Goal: Transaction & Acquisition: Purchase product/service

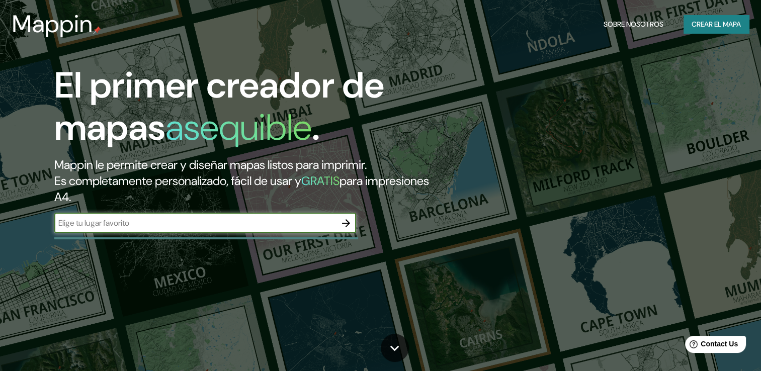
click at [188, 228] on input "text" at bounding box center [195, 223] width 282 height 12
type input "uruapan"
click at [340, 220] on icon "button" at bounding box center [346, 223] width 12 height 12
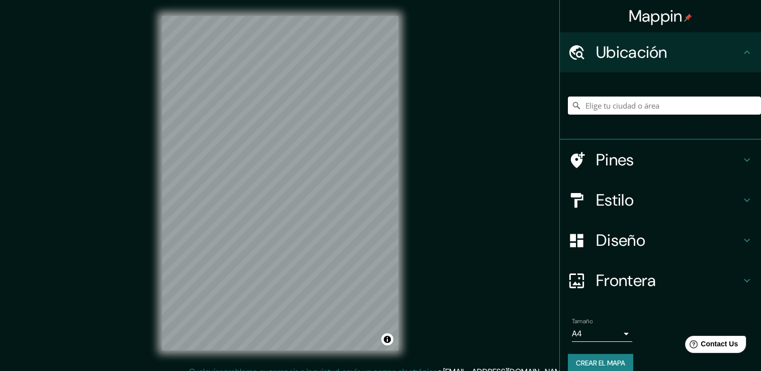
click at [592, 108] on input "Elige tu ciudad o área" at bounding box center [664, 106] width 193 height 18
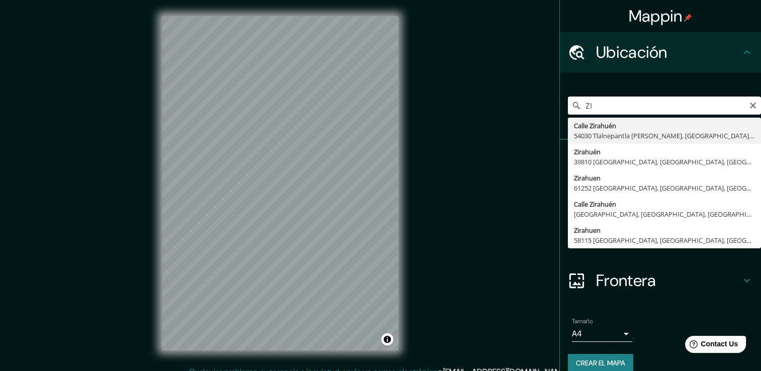
type input "Z"
click at [609, 104] on input "LAGO DE [PERSON_NAME]" at bounding box center [664, 106] width 193 height 18
type input "Zirahuen, 61252 [GEOGRAPHIC_DATA], [GEOGRAPHIC_DATA], [GEOGRAPHIC_DATA]"
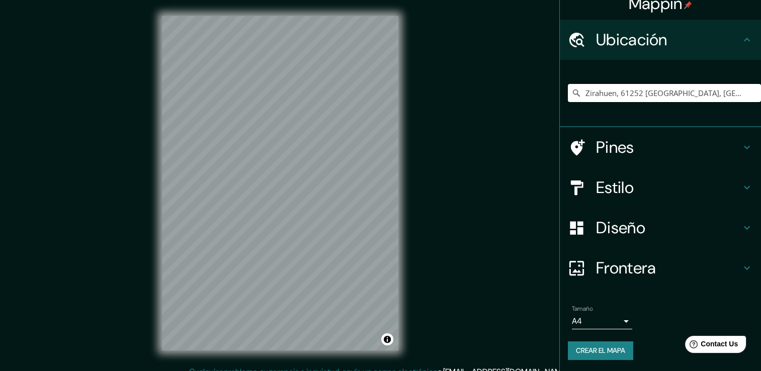
click at [418, 219] on div "Mappin Ubicación Zirahuen, [GEOGRAPHIC_DATA], [GEOGRAPHIC_DATA], [GEOGRAPHIC_DA…" at bounding box center [380, 191] width 761 height 382
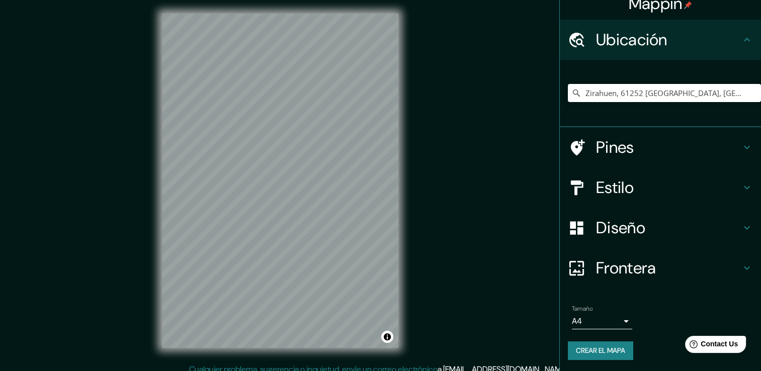
click at [425, 254] on div "Mappin Ubicación Zirahuen, [GEOGRAPHIC_DATA], [GEOGRAPHIC_DATA], [GEOGRAPHIC_DA…" at bounding box center [380, 188] width 761 height 382
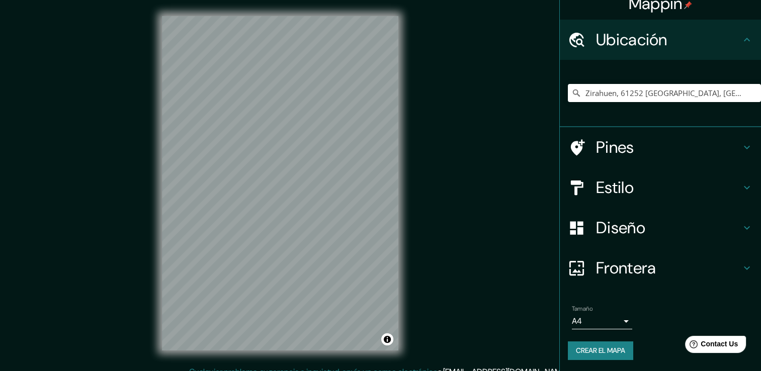
click at [413, 194] on div "© Mapbox © OpenStreetMap Improve this map" at bounding box center [280, 183] width 269 height 366
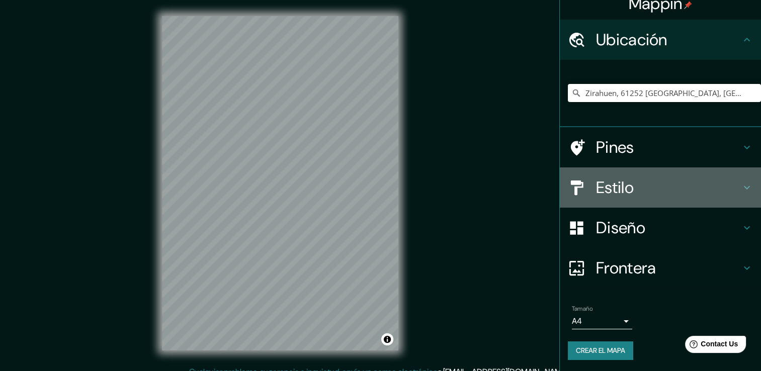
click at [741, 187] on icon at bounding box center [747, 188] width 12 height 12
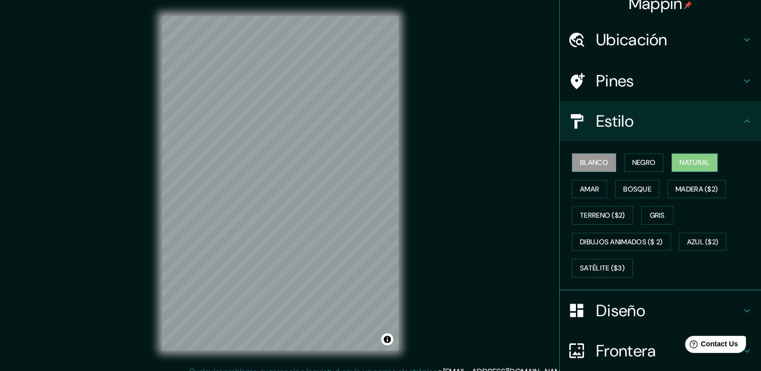
click at [671, 164] on button "Natural" at bounding box center [694, 162] width 46 height 19
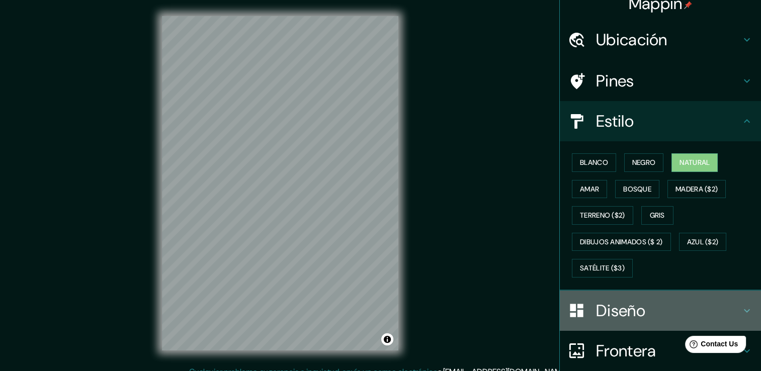
click at [633, 309] on h4 "Diseño" at bounding box center [668, 311] width 145 height 20
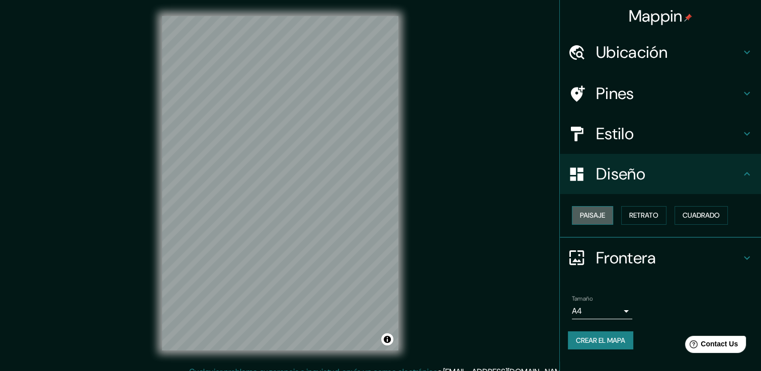
click at [608, 214] on button "Paisaje" at bounding box center [592, 215] width 41 height 19
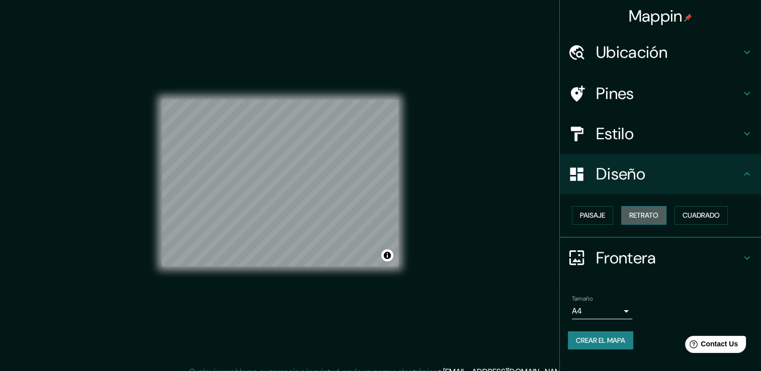
click at [656, 213] on font "Retrato" at bounding box center [643, 215] width 29 height 13
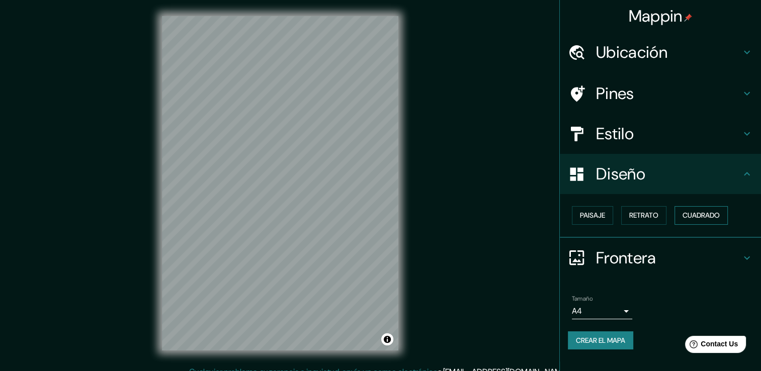
click at [702, 209] on font "Cuadrado" at bounding box center [700, 215] width 37 height 13
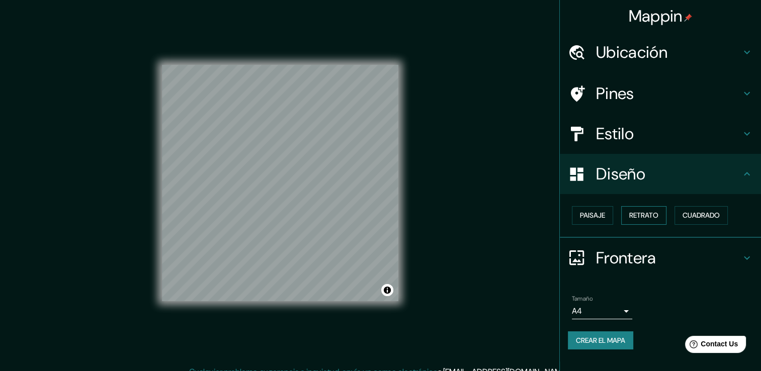
click at [652, 214] on font "Retrato" at bounding box center [643, 215] width 29 height 13
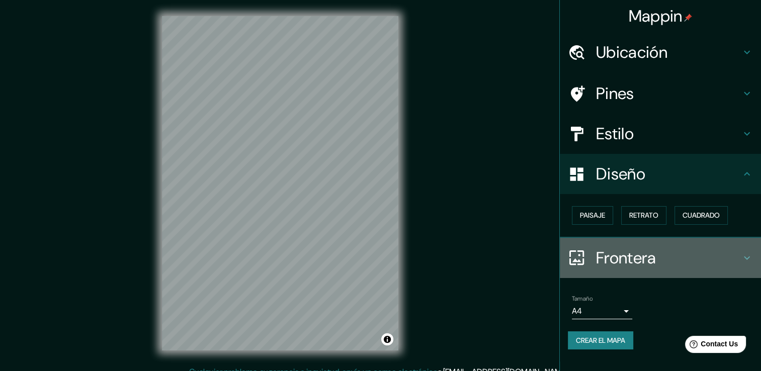
click at [741, 256] on icon at bounding box center [747, 258] width 12 height 12
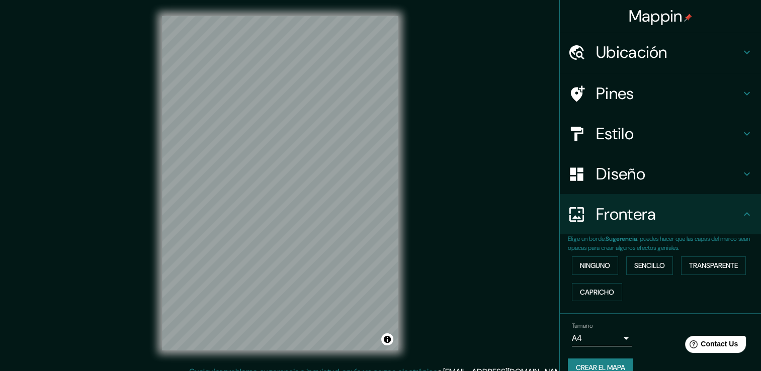
click at [741, 218] on icon at bounding box center [747, 214] width 12 height 12
click at [713, 48] on h4 "Ubicación" at bounding box center [668, 52] width 145 height 20
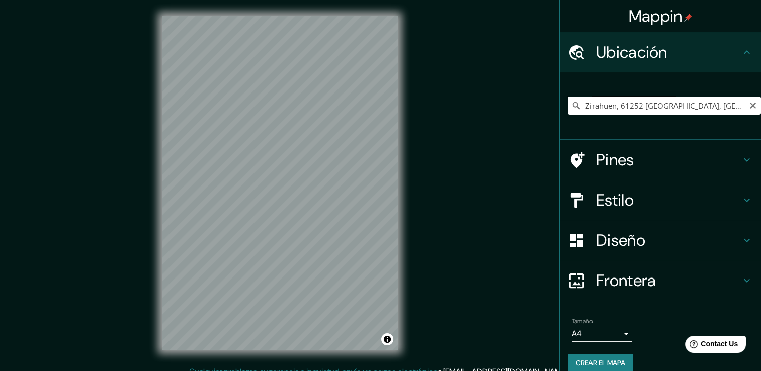
click at [710, 106] on input "Zirahuen, 61252 [GEOGRAPHIC_DATA], [GEOGRAPHIC_DATA], [GEOGRAPHIC_DATA]" at bounding box center [664, 106] width 193 height 18
click at [749, 103] on icon "Claro" at bounding box center [753, 106] width 8 height 8
paste input "abañas [PERSON_NAME], MZ a copandaro, [GEOGRAPHIC_DATA], [GEOGRAPHIC_DATA]"
type input "Copándaro, [GEOGRAPHIC_DATA], [GEOGRAPHIC_DATA]"
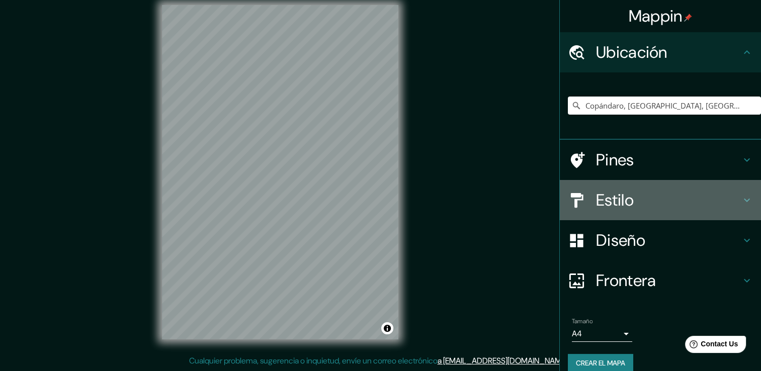
click at [610, 197] on h4 "Estilo" at bounding box center [668, 200] width 145 height 20
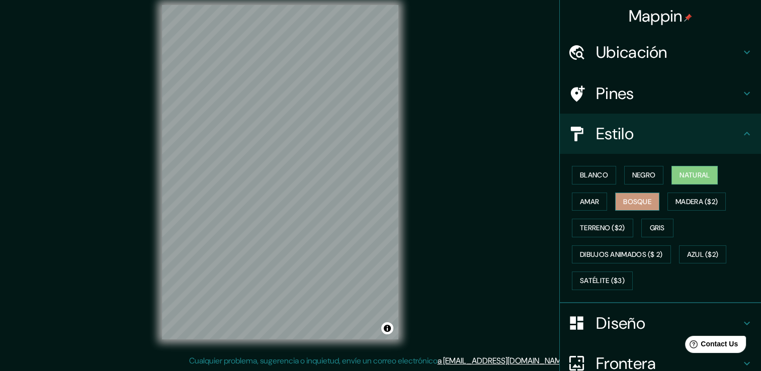
click at [623, 200] on font "Bosque" at bounding box center [637, 202] width 28 height 13
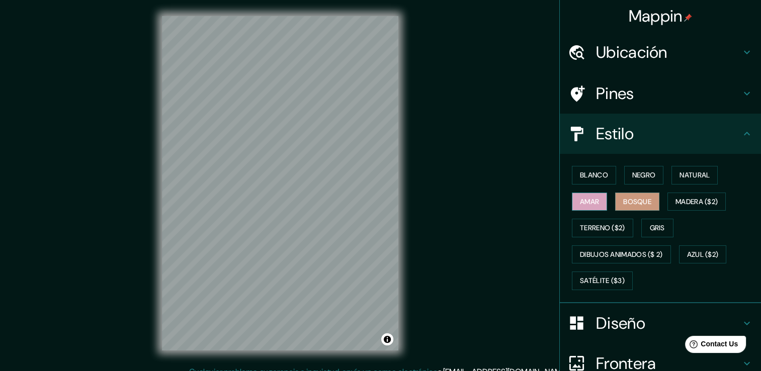
click at [589, 202] on font "Amar" at bounding box center [589, 202] width 19 height 13
click at [650, 174] on button "Negro" at bounding box center [644, 175] width 40 height 19
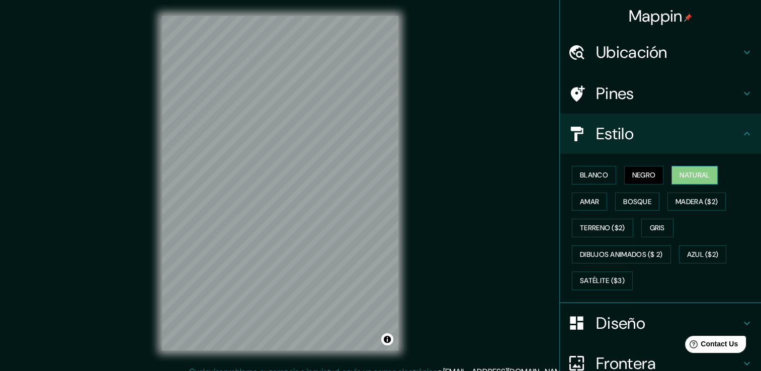
click at [684, 174] on font "Natural" at bounding box center [694, 175] width 30 height 13
click at [584, 180] on font "Blanco" at bounding box center [594, 175] width 28 height 13
click at [632, 174] on font "Negro" at bounding box center [644, 175] width 24 height 13
click at [690, 174] on font "Natural" at bounding box center [694, 175] width 30 height 13
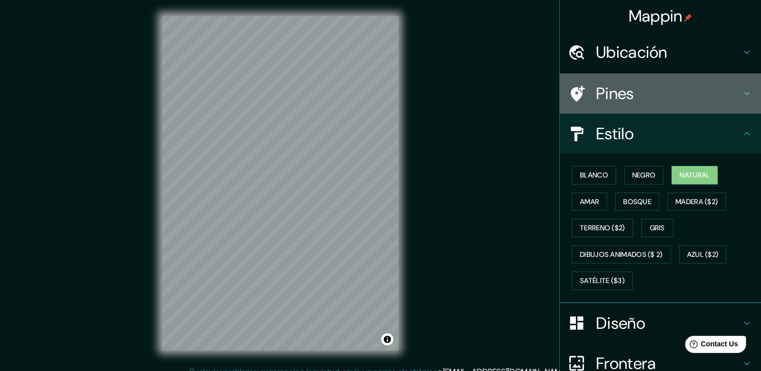
click at [644, 88] on h4 "Pines" at bounding box center [668, 93] width 145 height 20
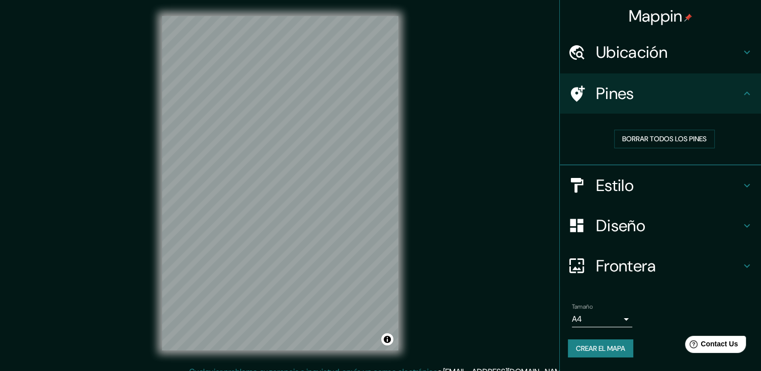
click at [429, 206] on div "Mappin Ubicación Copándaro, [GEOGRAPHIC_DATA], [GEOGRAPHIC_DATA] Copándaro [GEO…" at bounding box center [380, 191] width 761 height 382
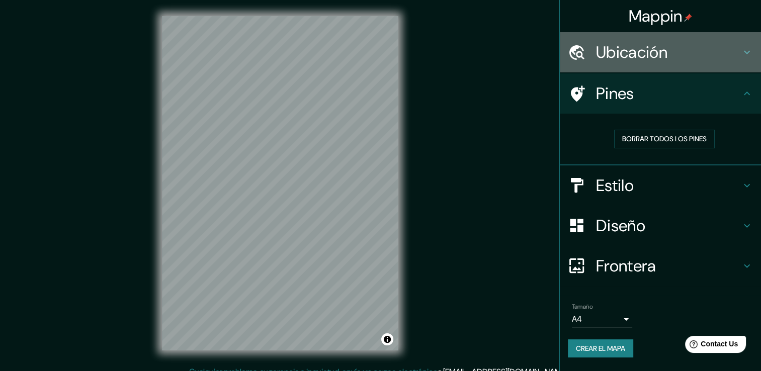
click at [640, 47] on h4 "Ubicación" at bounding box center [668, 52] width 145 height 20
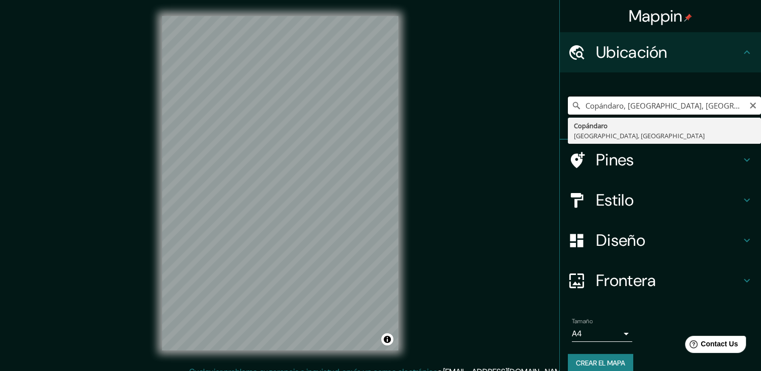
click at [685, 97] on input "Copándaro, [GEOGRAPHIC_DATA], [GEOGRAPHIC_DATA]" at bounding box center [664, 106] width 193 height 18
click at [750, 104] on icon "Claro" at bounding box center [753, 106] width 6 height 6
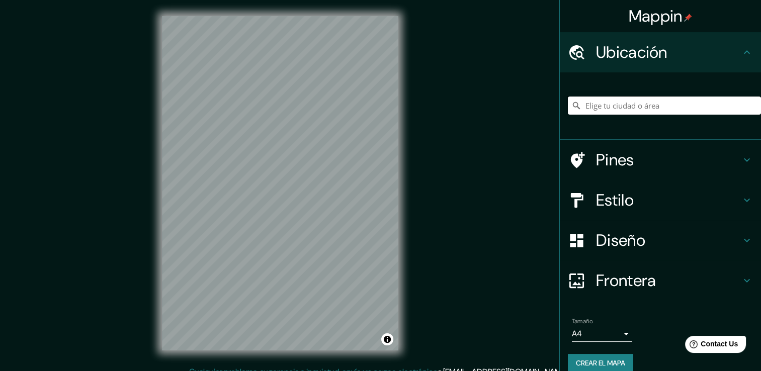
paste input "abañas [PERSON_NAME], MZ a copandaro, [GEOGRAPHIC_DATA], [GEOGRAPHIC_DATA]"
type input "Copándaro, [GEOGRAPHIC_DATA], [GEOGRAPHIC_DATA]"
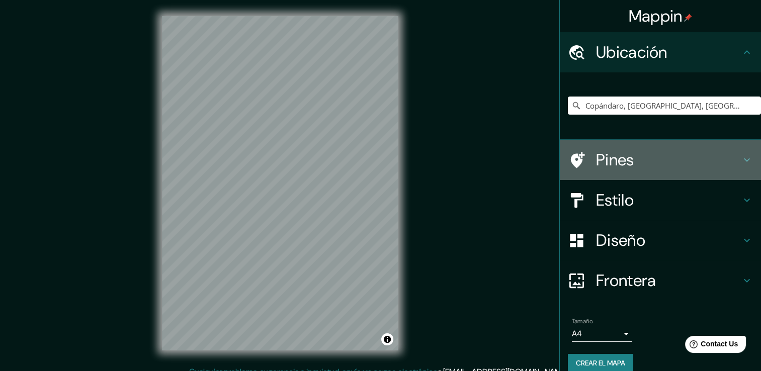
click at [613, 162] on h4 "Pines" at bounding box center [668, 160] width 145 height 20
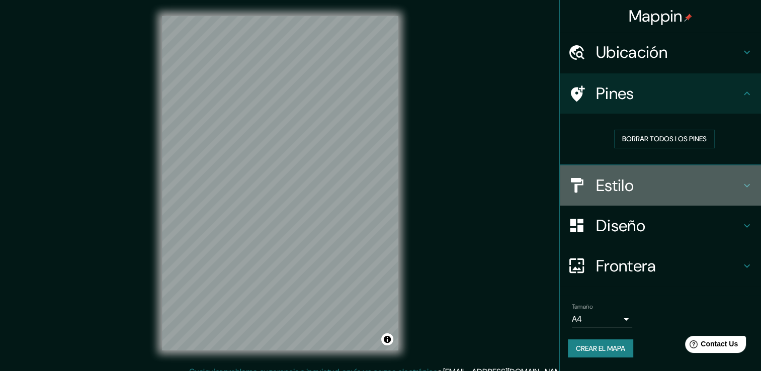
click at [619, 176] on h4 "Estilo" at bounding box center [668, 185] width 145 height 20
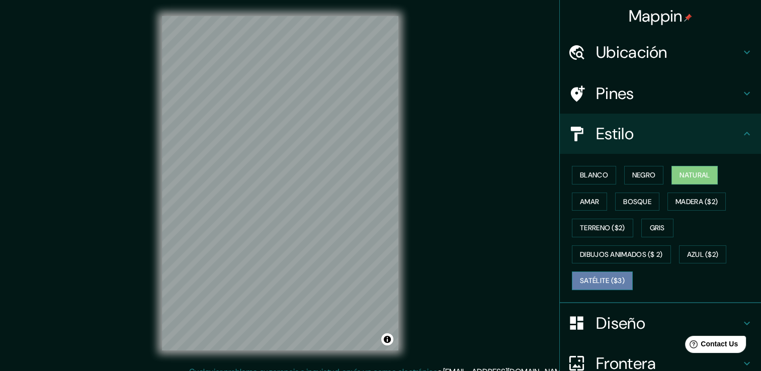
click at [598, 281] on font "Satélite ($3)" at bounding box center [602, 281] width 45 height 13
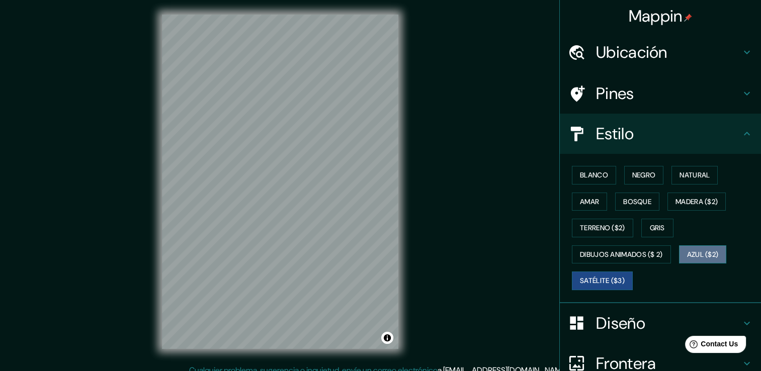
click at [693, 251] on font "Azul ($2)" at bounding box center [703, 254] width 32 height 13
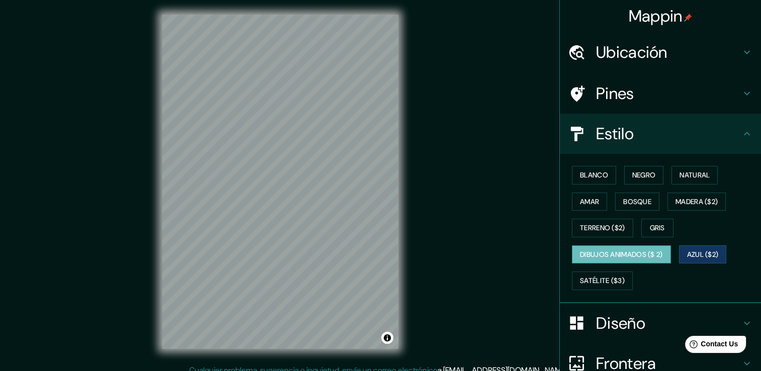
click at [647, 256] on font "Dibujos animados ($ 2)" at bounding box center [621, 254] width 83 height 13
click at [650, 228] on font "Gris" at bounding box center [657, 228] width 15 height 13
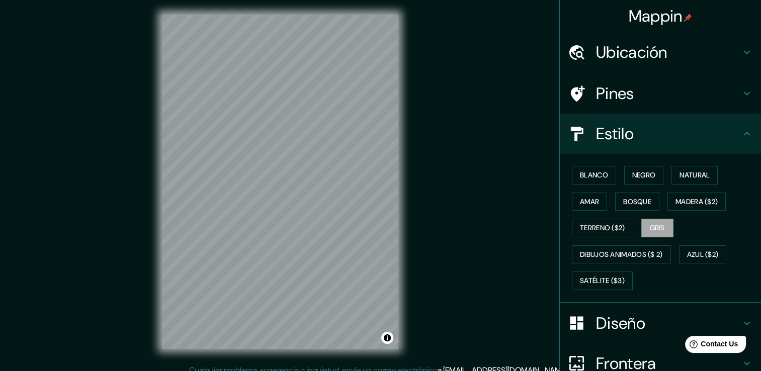
scroll to position [0, 0]
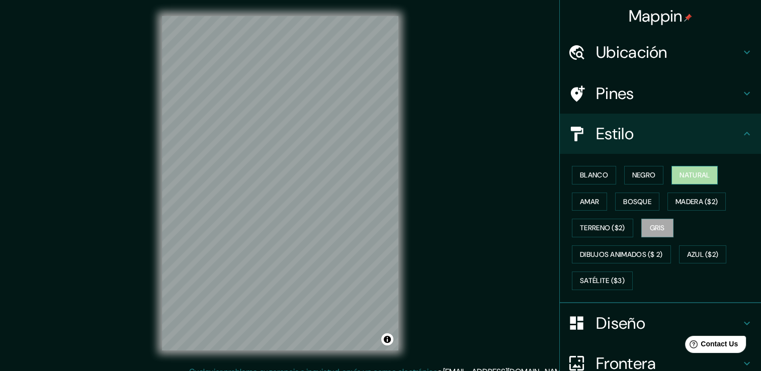
click at [698, 170] on font "Natural" at bounding box center [694, 175] width 30 height 13
click at [744, 138] on icon at bounding box center [747, 134] width 12 height 12
click at [741, 137] on icon at bounding box center [747, 134] width 12 height 12
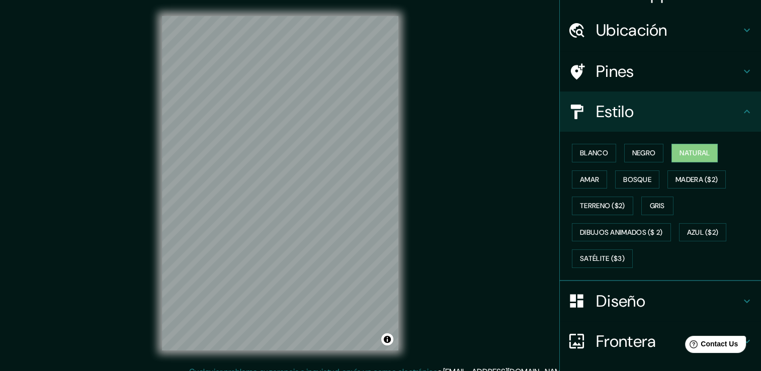
scroll to position [94, 0]
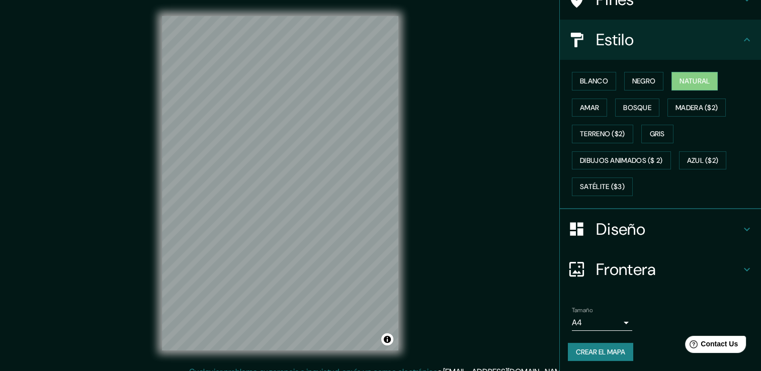
click at [741, 228] on icon at bounding box center [747, 229] width 12 height 12
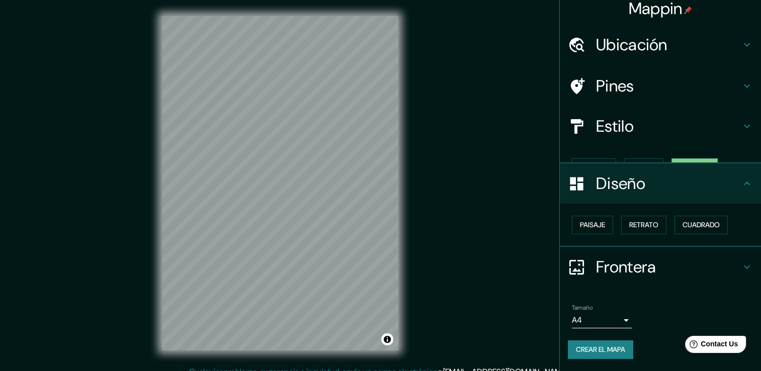
scroll to position [0, 0]
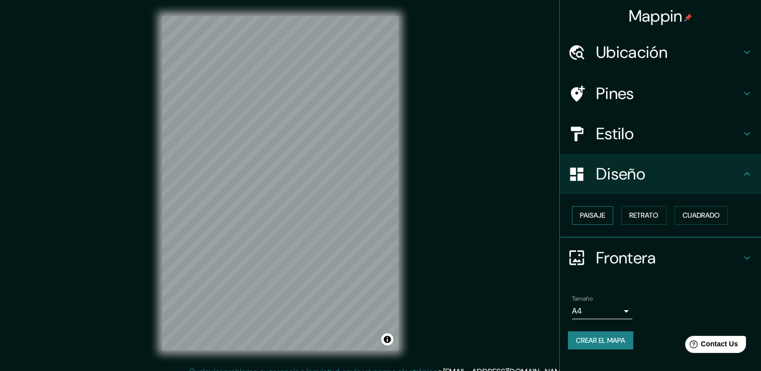
click at [602, 215] on font "Paisaje" at bounding box center [592, 215] width 25 height 13
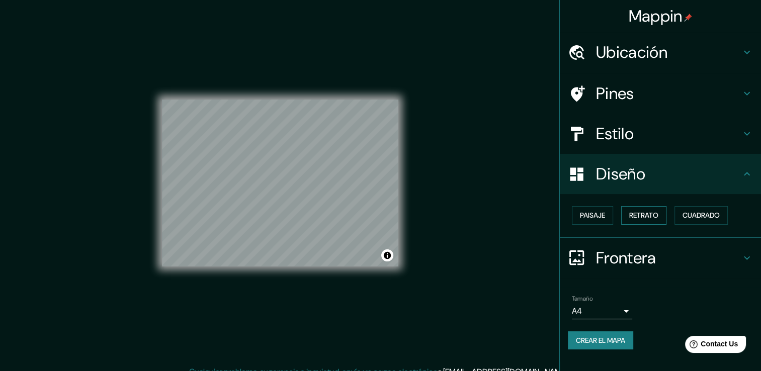
click at [646, 216] on font "Retrato" at bounding box center [643, 215] width 29 height 13
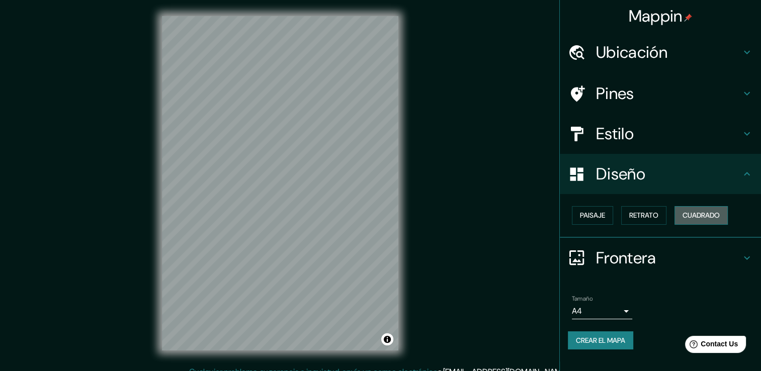
click at [701, 216] on font "Cuadrado" at bounding box center [700, 215] width 37 height 13
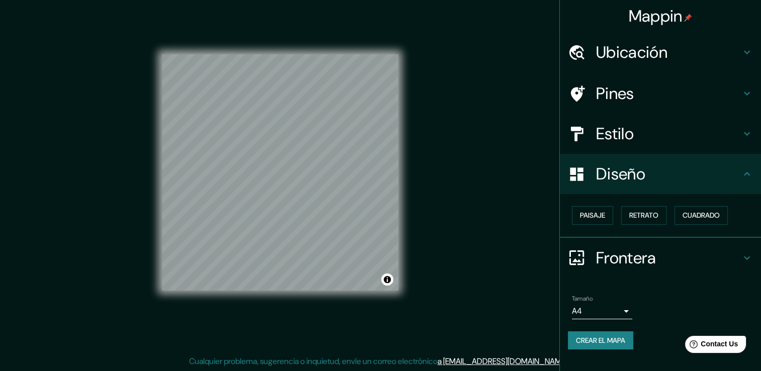
scroll to position [11, 0]
click at [746, 256] on icon at bounding box center [747, 258] width 12 height 12
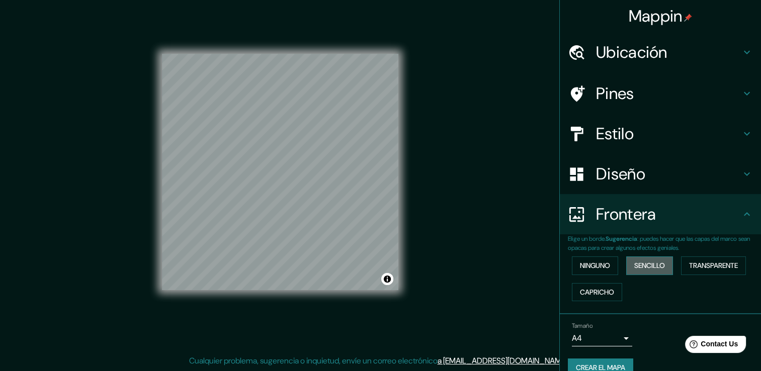
click at [634, 267] on font "Sencillo" at bounding box center [649, 265] width 31 height 13
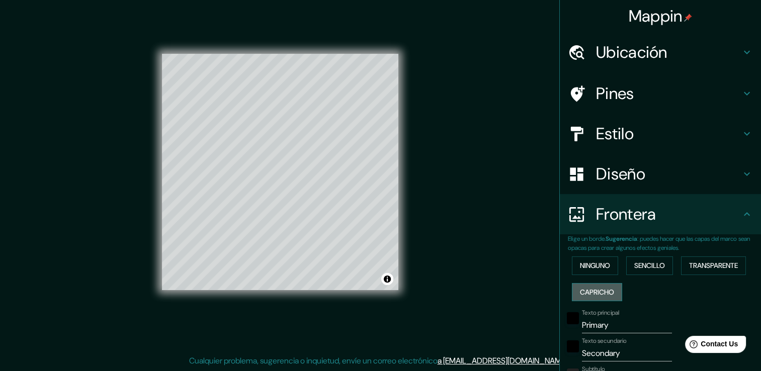
click at [600, 288] on font "Capricho" at bounding box center [597, 292] width 34 height 13
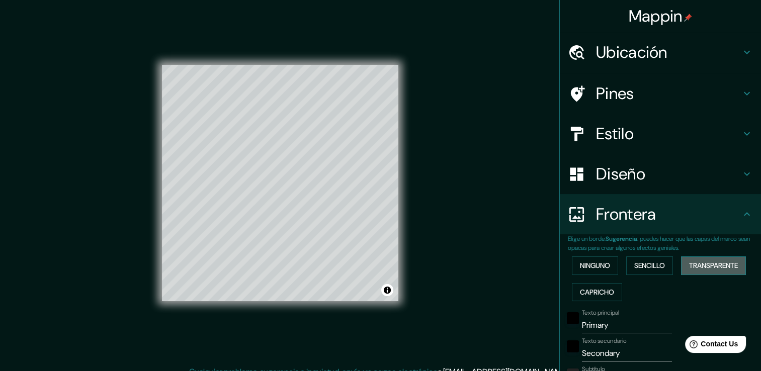
click at [728, 263] on font "Transparente" at bounding box center [713, 265] width 49 height 13
click at [597, 262] on font "Ninguno" at bounding box center [595, 265] width 30 height 13
